Goal: Task Accomplishment & Management: Use online tool/utility

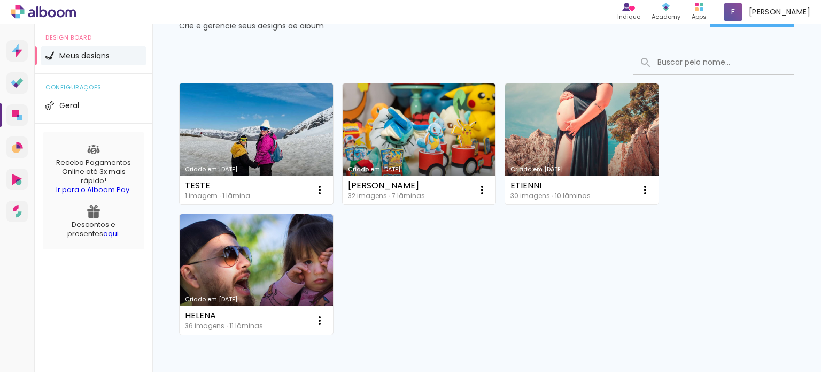
scroll to position [107, 0]
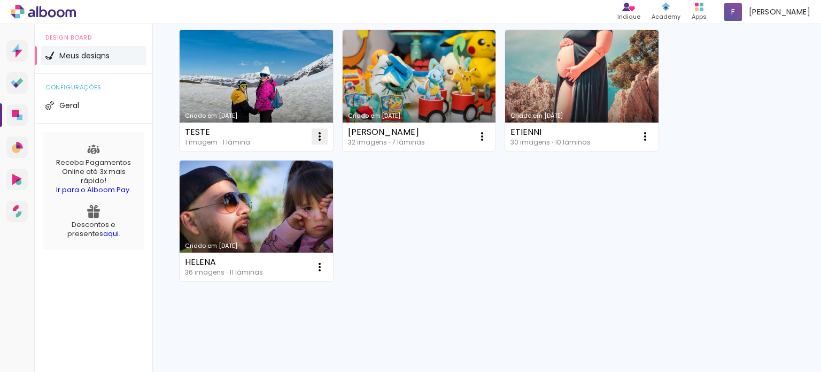
click at [317, 134] on iron-icon at bounding box center [319, 136] width 13 height 13
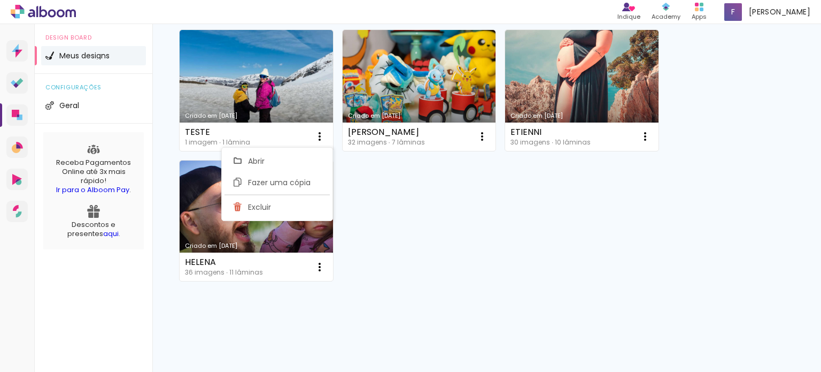
click at [490, 263] on div "Criado em [DATE] TESTE 1 imagem ∙ 1 lâmina Abrir Fazer uma cópia Excluir Criado…" at bounding box center [486, 155] width 625 height 260
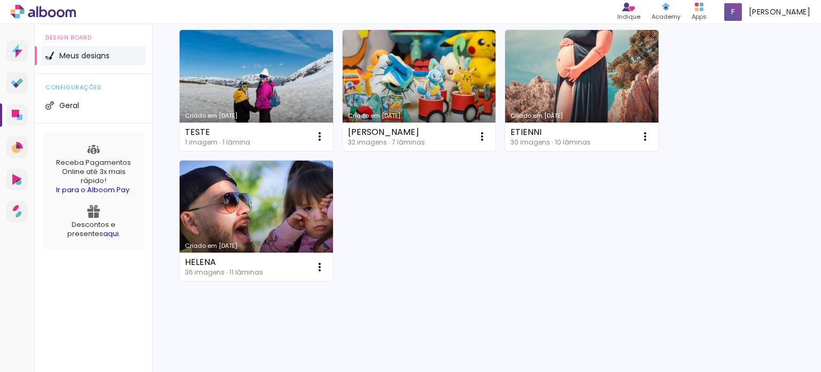
scroll to position [0, 0]
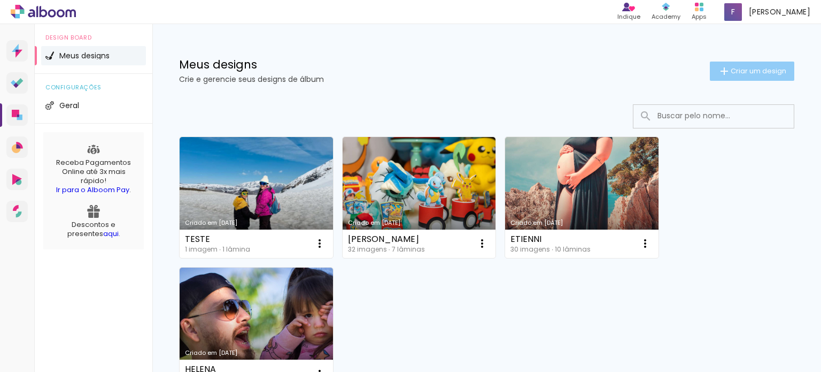
click at [738, 74] on span "Criar um design" at bounding box center [759, 70] width 56 height 7
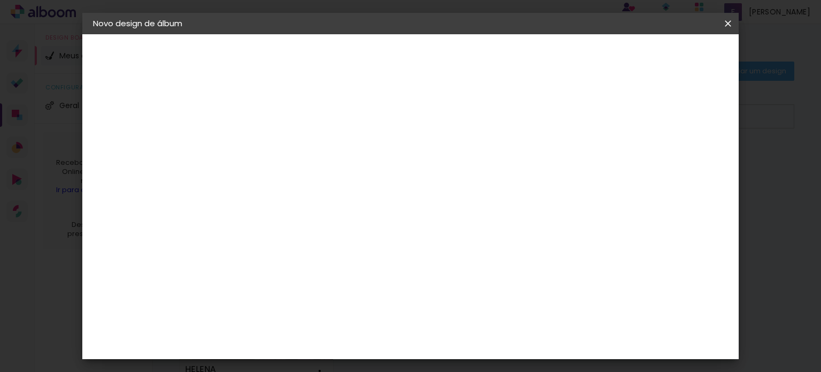
click at [268, 140] on input at bounding box center [268, 143] width 0 height 17
type input "teste"
type paper-input "teste"
click at [0, 0] on slot "Avançar" at bounding box center [0, 0] width 0 height 0
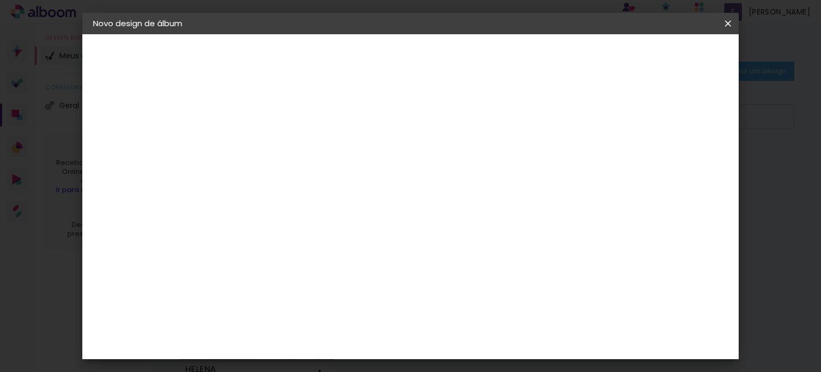
click at [295, 149] on input at bounding box center [295, 149] width 108 height 13
type input "wa"
type paper-input "wa"
click at [312, 279] on div "WA Encadernadora" at bounding box center [293, 287] width 66 height 17
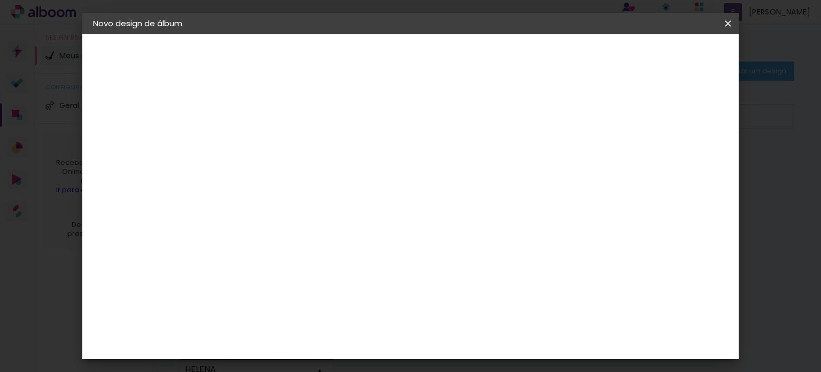
click at [326, 282] on div "WA Encadernadora" at bounding box center [293, 287] width 66 height 17
click at [0, 0] on slot "Tamanho Livre" at bounding box center [0, 0] width 0 height 0
click at [440, 163] on paper-item "Tamanho Livre" at bounding box center [391, 163] width 95 height 24
click at [326, 280] on div "WA Encadernadora" at bounding box center [293, 287] width 66 height 17
click at [440, 227] on paper-item "Sugerir uma encadernadora" at bounding box center [391, 223] width 95 height 28
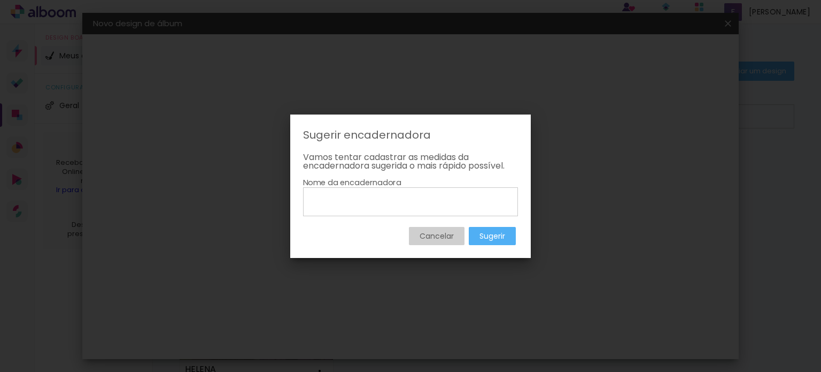
click at [0, 0] on slot "Cancelar" at bounding box center [0, 0] width 0 height 0
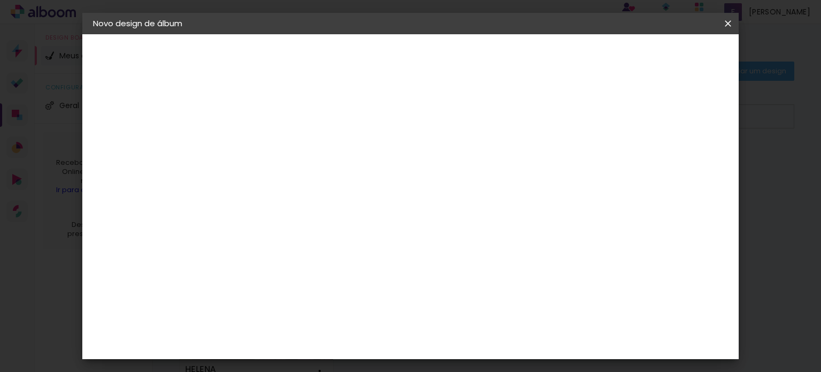
click at [326, 282] on div "WA Encadernadora" at bounding box center [293, 287] width 66 height 17
click at [0, 0] on slot "Avançar" at bounding box center [0, 0] width 0 height 0
click at [310, 178] on input "text" at bounding box center [289, 186] width 42 height 17
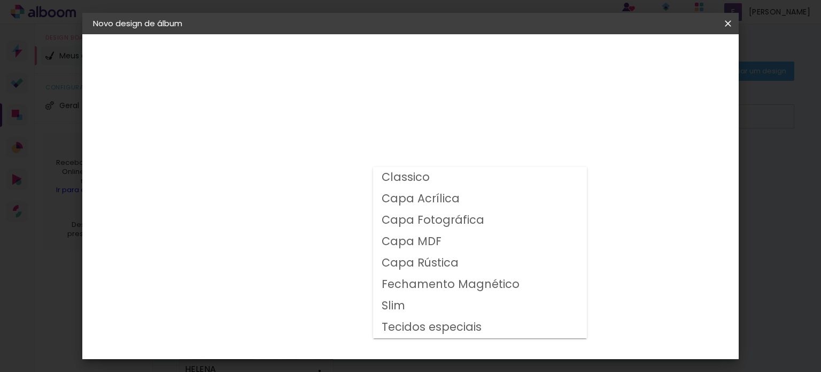
click at [0, 0] on slot "Capa Fotográfica" at bounding box center [0, 0] width 0 height 0
type input "Capa Fotográfica"
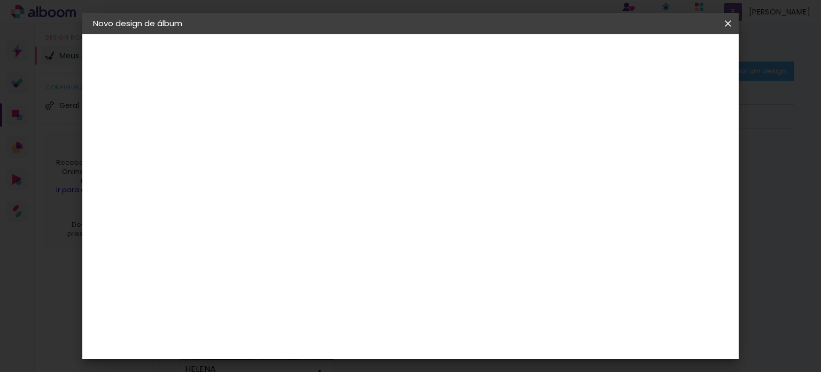
scroll to position [160, 0]
click at [340, 153] on span "30 × 20" at bounding box center [315, 164] width 50 height 22
click at [0, 0] on slot "Avançar" at bounding box center [0, 0] width 0 height 0
click at [601, 119] on div at bounding box center [596, 116] width 10 height 10
type paper-checkbox "on"
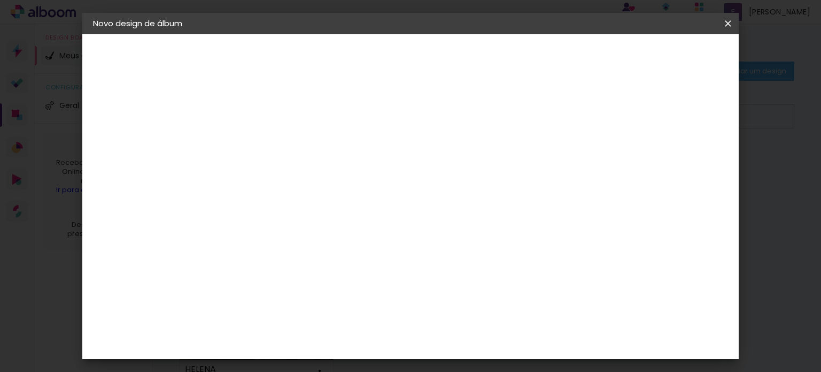
click at [662, 56] on span "Iniciar design" at bounding box center [637, 56] width 49 height 7
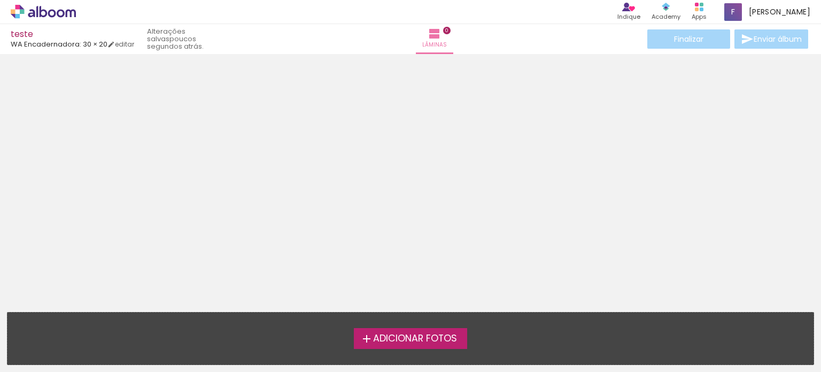
click at [431, 343] on span "Adicionar Fotos" at bounding box center [415, 339] width 84 height 10
click at [0, 0] on input "file" at bounding box center [0, 0] width 0 height 0
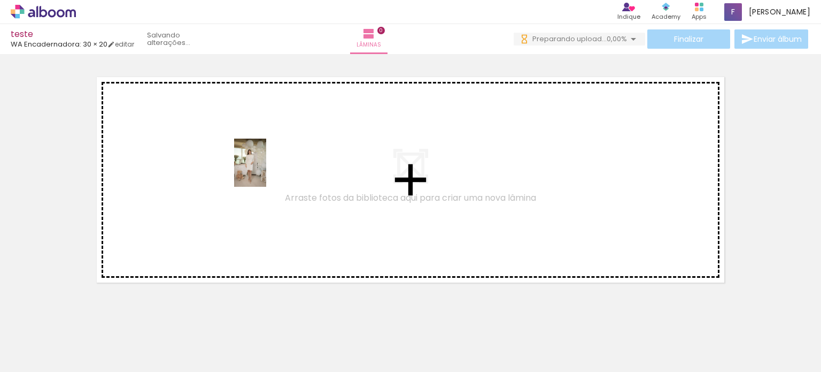
drag, startPoint x: 191, startPoint y: 150, endPoint x: 266, endPoint y: 171, distance: 78.1
click at [266, 171] on quentale-workspace at bounding box center [410, 186] width 821 height 372
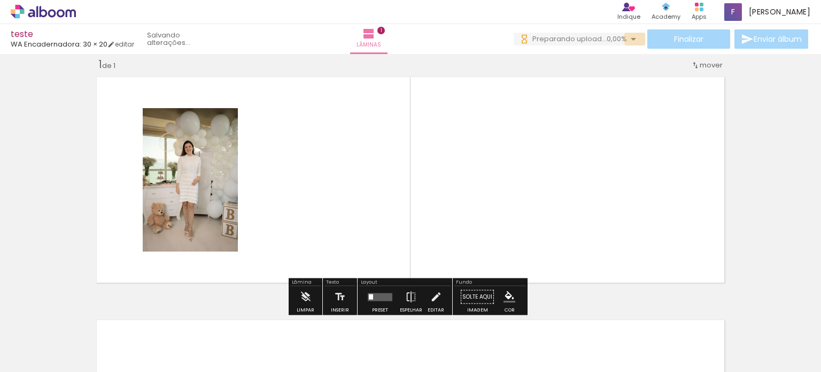
click at [633, 39] on iron-icon at bounding box center [633, 39] width 13 height 13
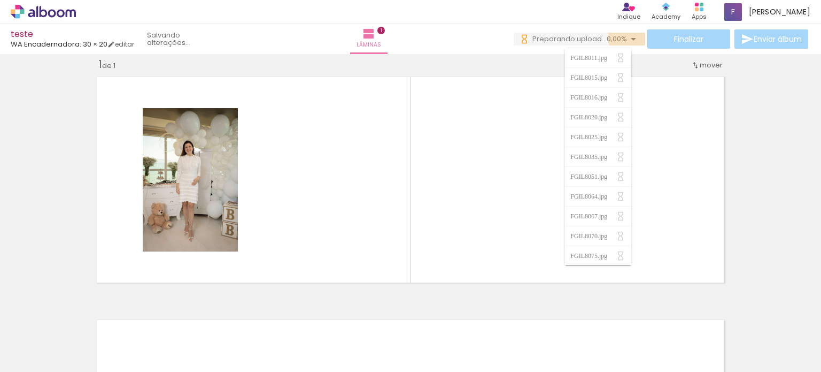
click at [631, 37] on iron-icon at bounding box center [633, 39] width 13 height 13
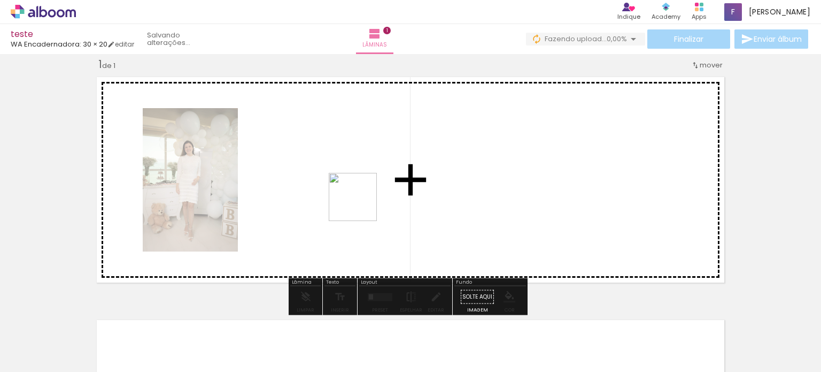
drag, startPoint x: 290, startPoint y: 339, endPoint x: 366, endPoint y: 195, distance: 163.1
click at [366, 195] on quentale-workspace at bounding box center [410, 186] width 821 height 372
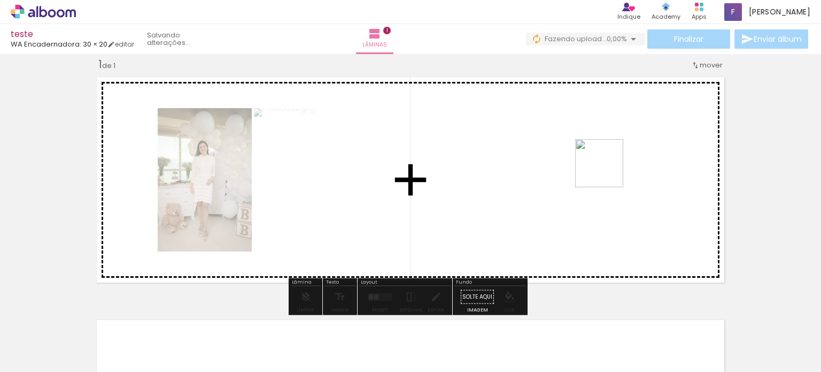
drag, startPoint x: 522, startPoint y: 341, endPoint x: 607, endPoint y: 171, distance: 190.4
click at [607, 171] on quentale-workspace at bounding box center [410, 186] width 821 height 372
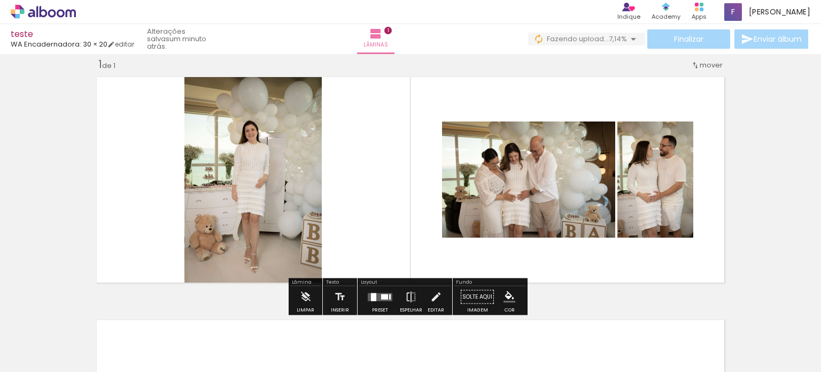
click at [504, 293] on iron-icon "color picker" at bounding box center [510, 297] width 12 height 12
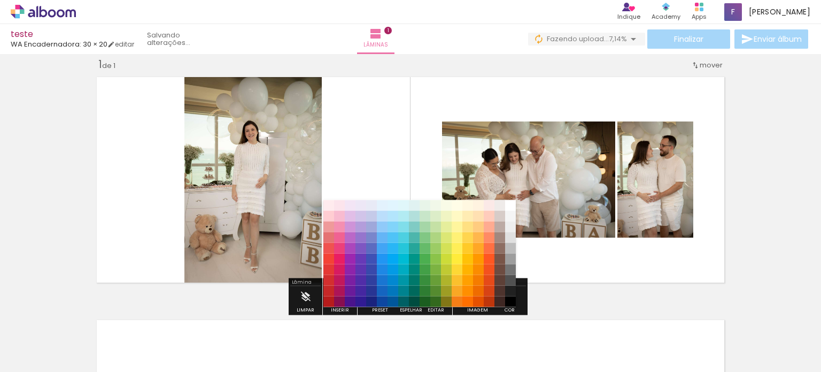
click at [503, 293] on paper-item "#4e342e" at bounding box center [500, 290] width 11 height 11
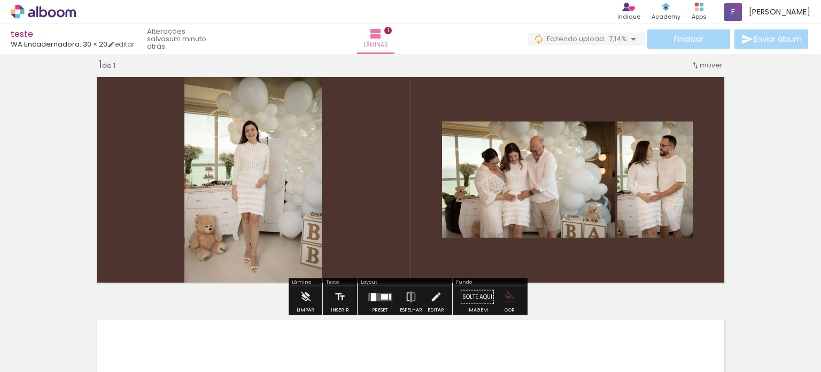
click at [504, 293] on iron-icon "color picker" at bounding box center [510, 297] width 12 height 12
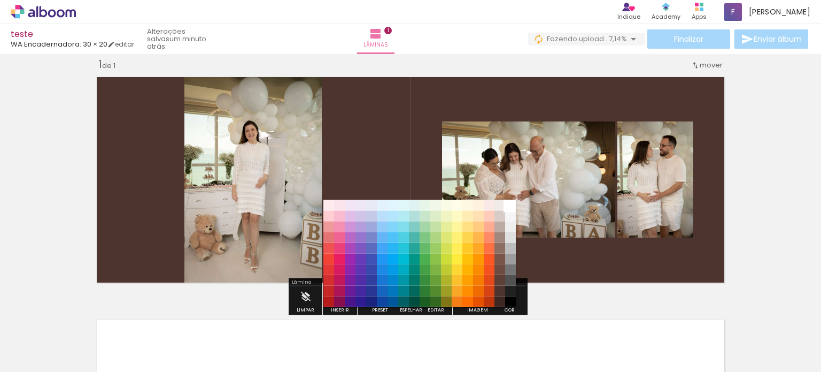
click at [511, 205] on paper-item "#ffffff" at bounding box center [510, 204] width 11 height 11
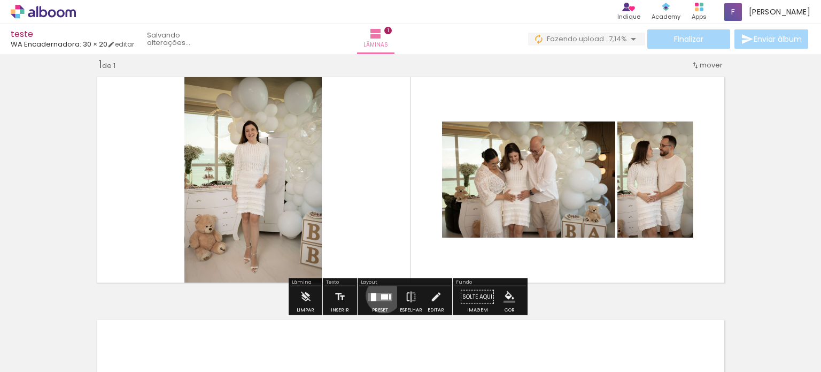
click at [381, 295] on div at bounding box center [384, 296] width 7 height 5
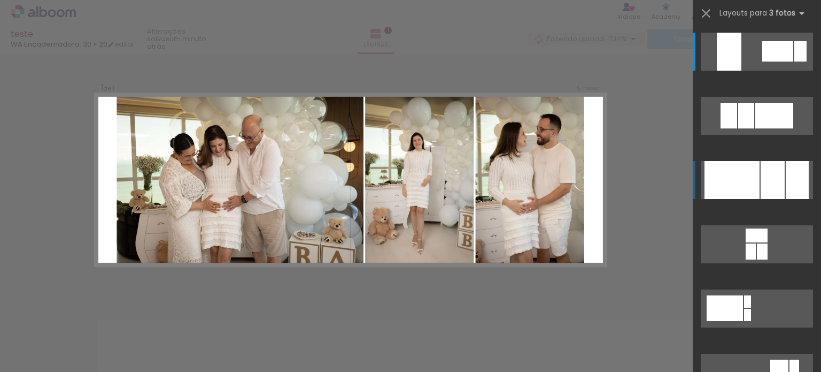
click at [767, 182] on div at bounding box center [773, 180] width 24 height 38
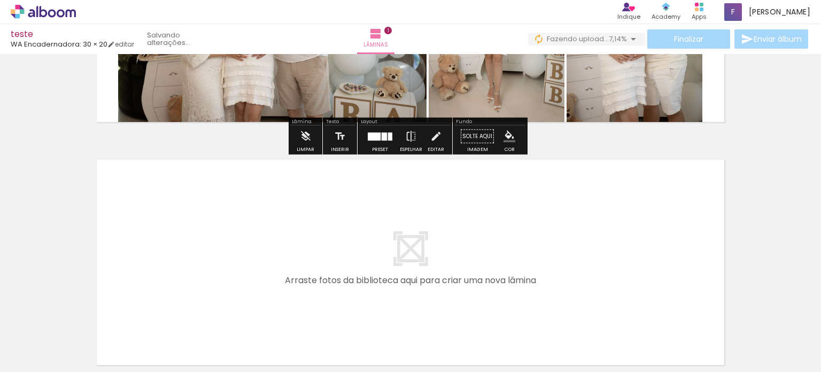
scroll to position [276, 0]
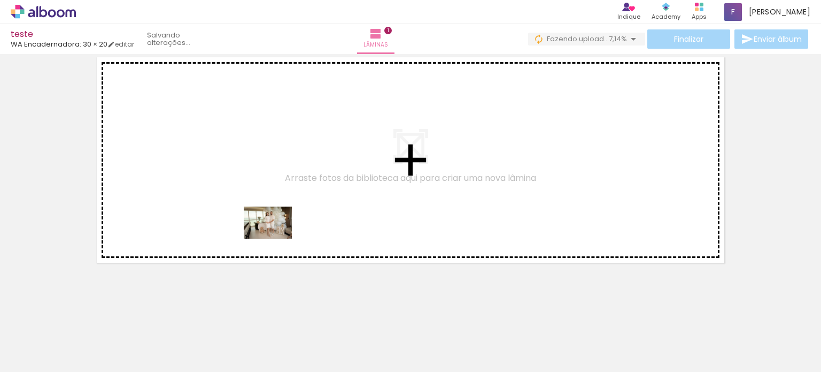
drag, startPoint x: 183, startPoint y: 342, endPoint x: 261, endPoint y: 321, distance: 80.8
click at [279, 235] on quentale-workspace at bounding box center [410, 186] width 821 height 372
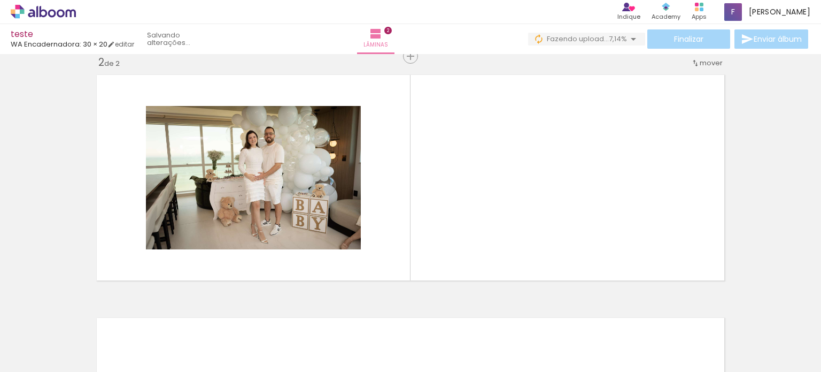
scroll to position [256, 0]
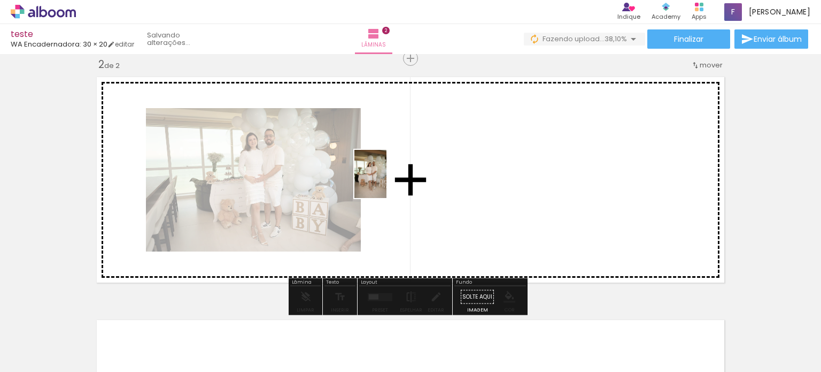
drag, startPoint x: 237, startPoint y: 338, endPoint x: 411, endPoint y: 171, distance: 240.9
click at [411, 171] on quentale-workspace at bounding box center [410, 186] width 821 height 372
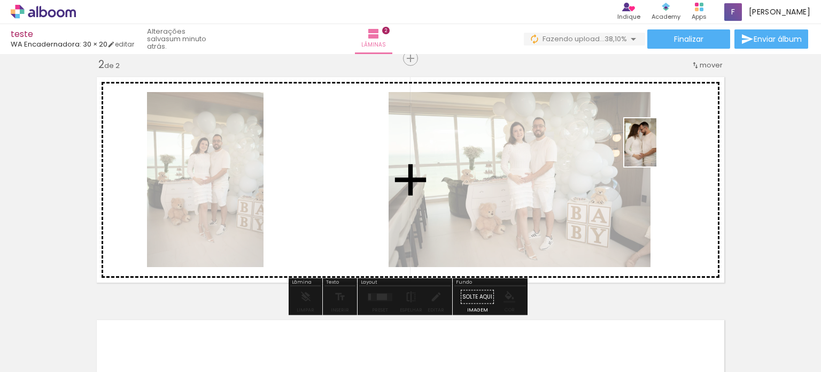
drag, startPoint x: 363, startPoint y: 349, endPoint x: 657, endPoint y: 150, distance: 355.1
click at [657, 150] on quentale-workspace at bounding box center [410, 186] width 821 height 372
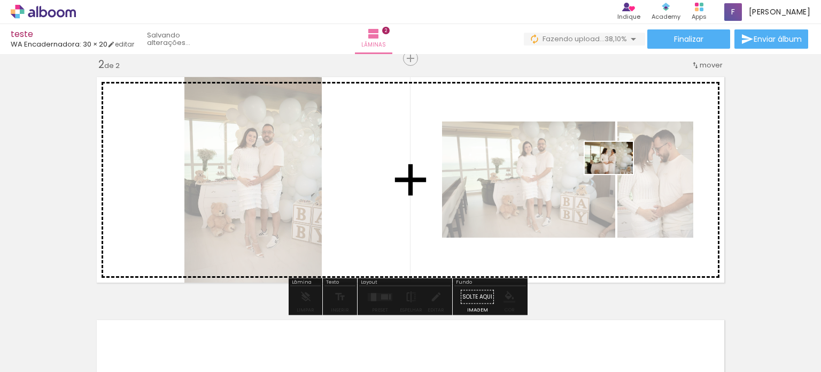
drag, startPoint x: 406, startPoint y: 337, endPoint x: 617, endPoint y: 174, distance: 266.5
click at [617, 174] on quentale-workspace at bounding box center [410, 186] width 821 height 372
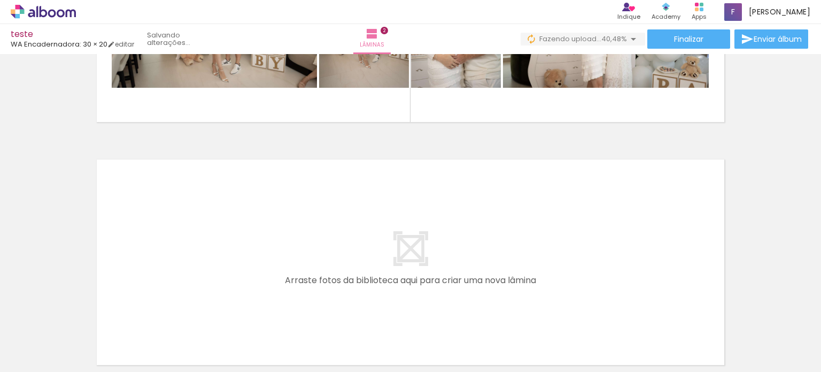
scroll to position [470, 0]
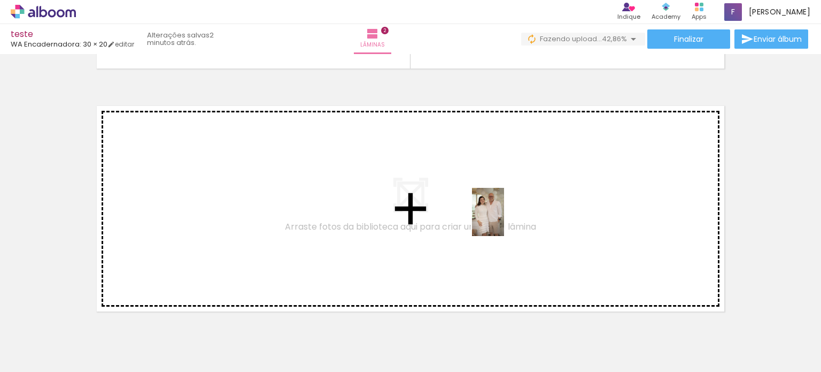
drag, startPoint x: 477, startPoint y: 342, endPoint x: 505, endPoint y: 218, distance: 127.7
click at [505, 218] on quentale-workspace at bounding box center [410, 186] width 821 height 372
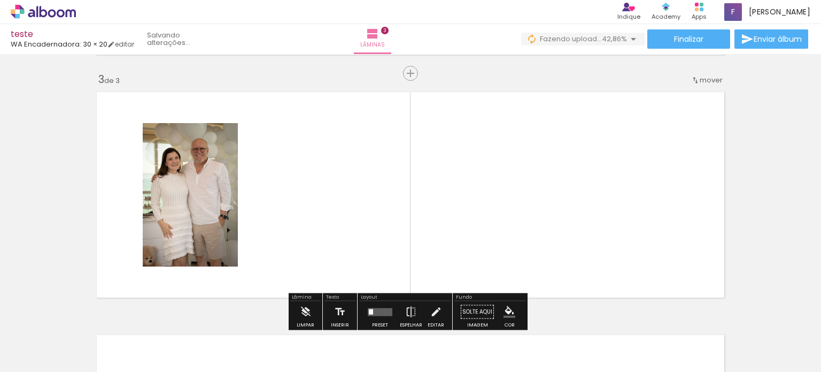
scroll to position [499, 0]
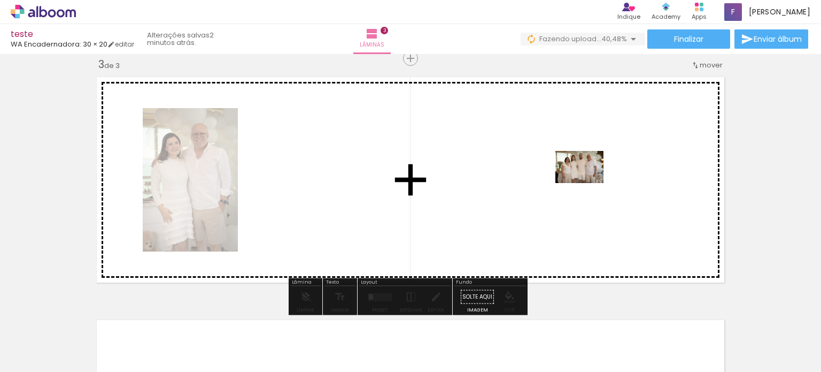
drag, startPoint x: 588, startPoint y: 334, endPoint x: 588, endPoint y: 182, distance: 151.3
click at [588, 182] on quentale-workspace at bounding box center [410, 186] width 821 height 372
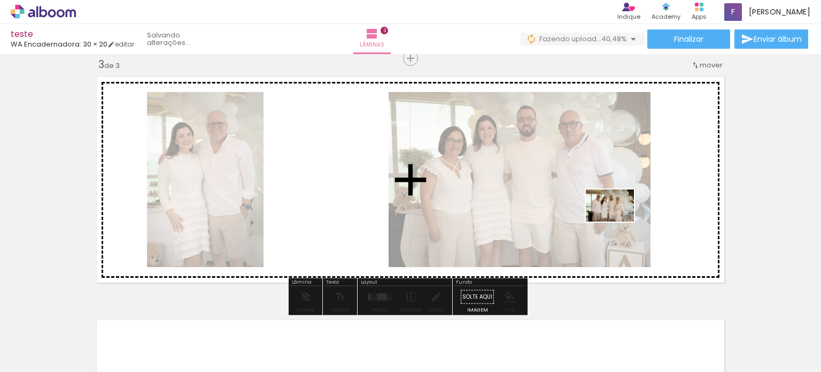
drag, startPoint x: 643, startPoint y: 337, endPoint x: 618, endPoint y: 221, distance: 118.7
click at [618, 221] on quentale-workspace at bounding box center [410, 186] width 821 height 372
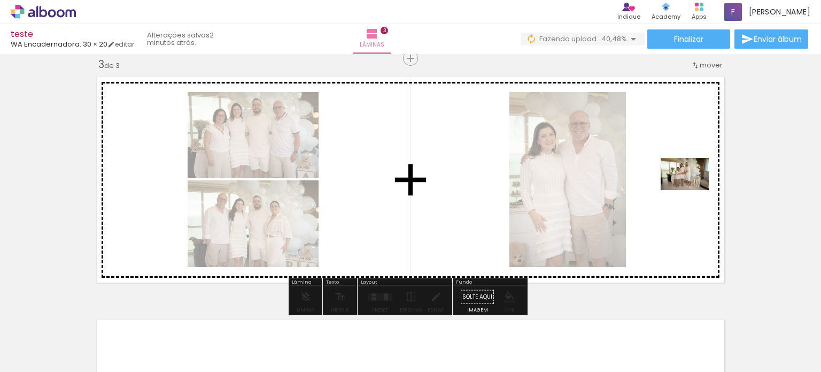
drag, startPoint x: 706, startPoint y: 337, endPoint x: 693, endPoint y: 190, distance: 148.2
click at [693, 190] on quentale-workspace at bounding box center [410, 186] width 821 height 372
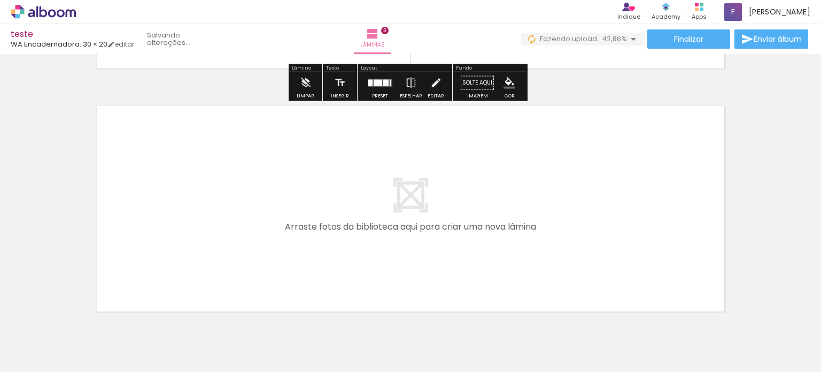
scroll to position [659, 0]
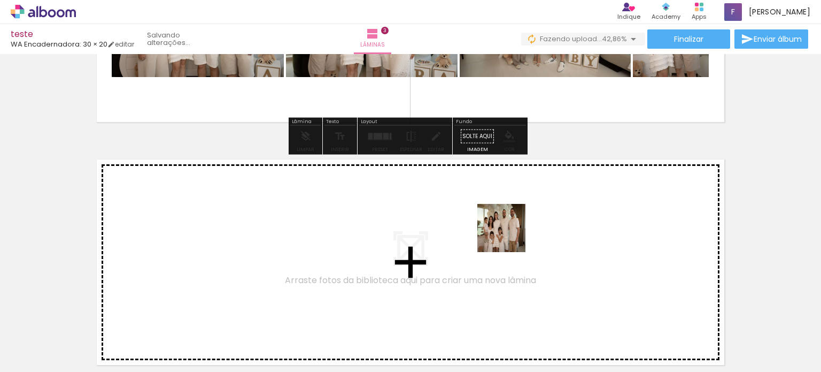
drag, startPoint x: 778, startPoint y: 346, endPoint x: 439, endPoint y: 213, distance: 364.3
click at [439, 213] on quentale-workspace at bounding box center [410, 186] width 821 height 372
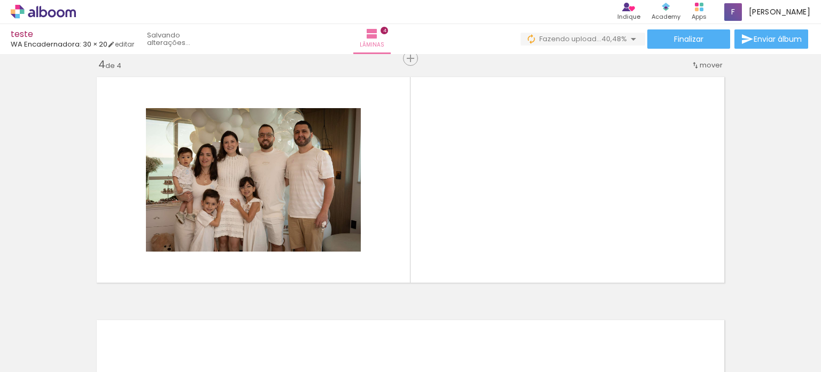
scroll to position [0, 637]
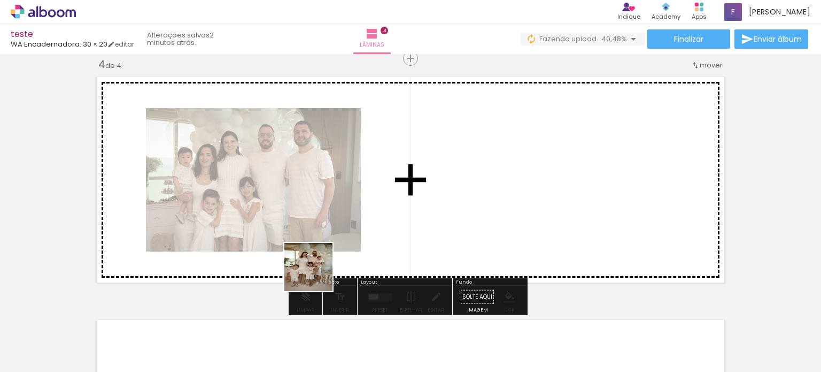
drag, startPoint x: 247, startPoint y: 342, endPoint x: 542, endPoint y: 133, distance: 361.4
click at [542, 133] on quentale-workspace at bounding box center [410, 186] width 821 height 372
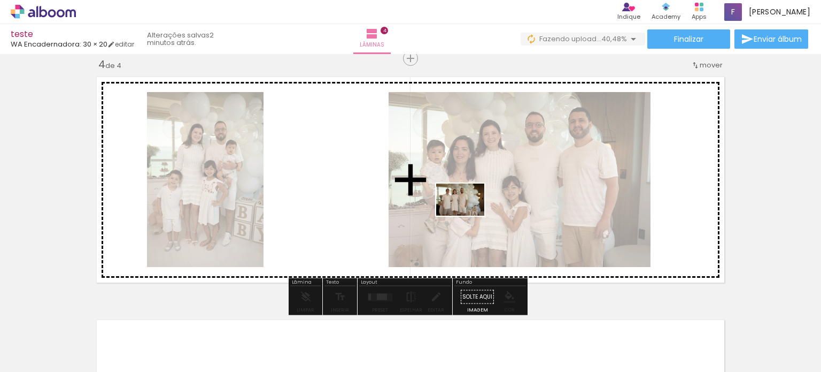
drag, startPoint x: 332, startPoint y: 341, endPoint x: 468, endPoint y: 216, distance: 185.5
click at [468, 216] on quentale-workspace at bounding box center [410, 186] width 821 height 372
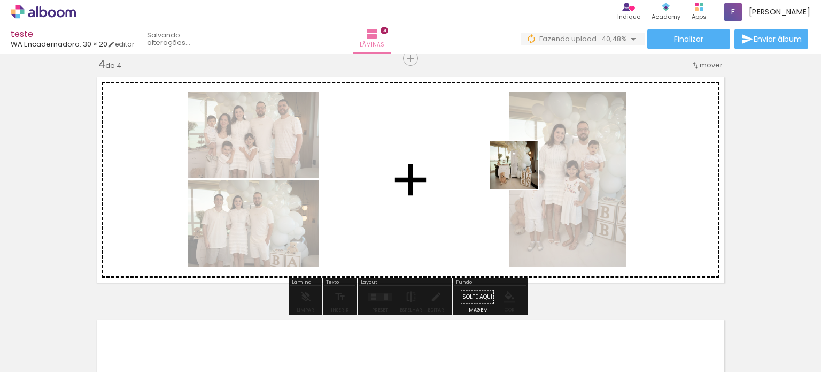
drag, startPoint x: 374, startPoint y: 344, endPoint x: 535, endPoint y: 156, distance: 246.9
click at [535, 156] on quentale-workspace at bounding box center [410, 186] width 821 height 372
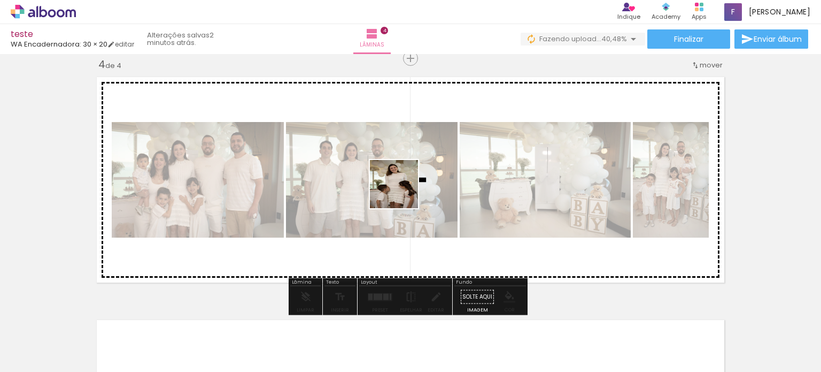
drag, startPoint x: 201, startPoint y: 334, endPoint x: 403, endPoint y: 191, distance: 247.0
click at [403, 191] on quentale-workspace at bounding box center [410, 186] width 821 height 372
